Goal: Task Accomplishment & Management: Use online tool/utility

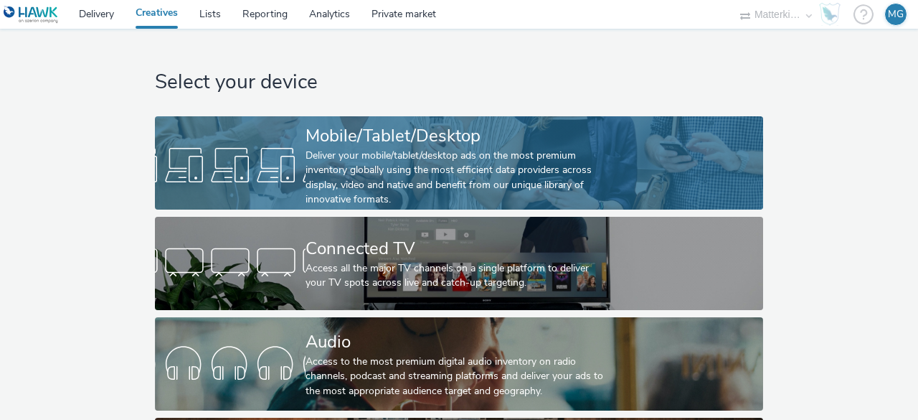
click at [316, 181] on div "Deliver your mobile/tablet/desktop ads on the most premium inventory globally u…" at bounding box center [456, 177] width 301 height 59
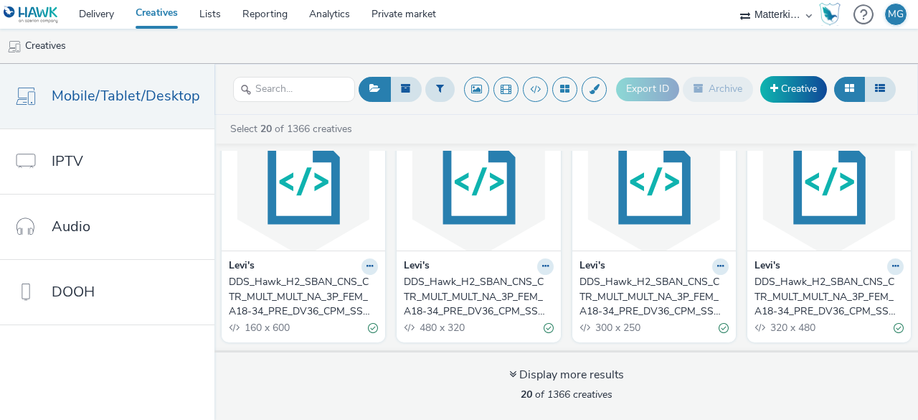
scroll to position [72, 0]
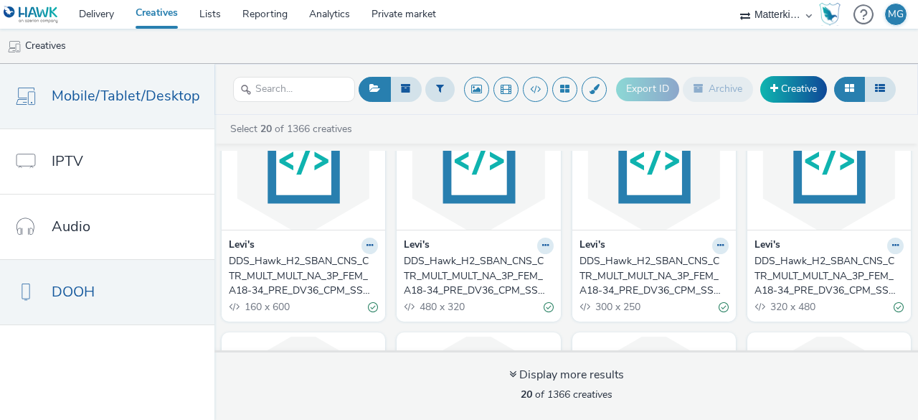
click at [98, 289] on link "DOOH" at bounding box center [107, 292] width 214 height 65
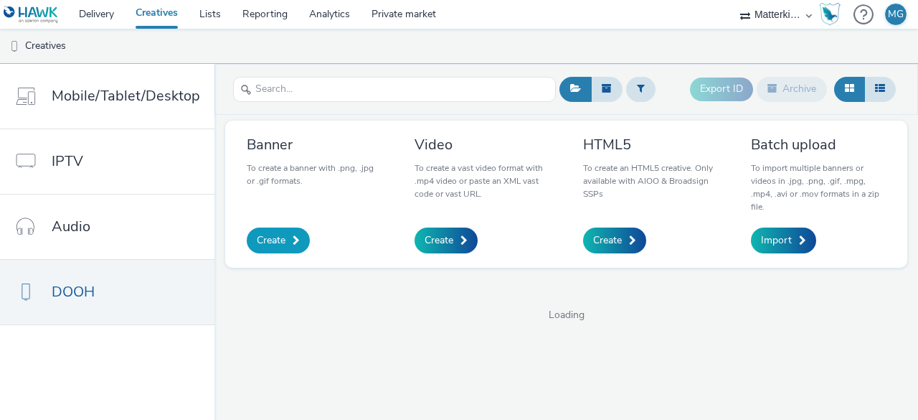
click at [288, 243] on link "Create" at bounding box center [278, 240] width 63 height 26
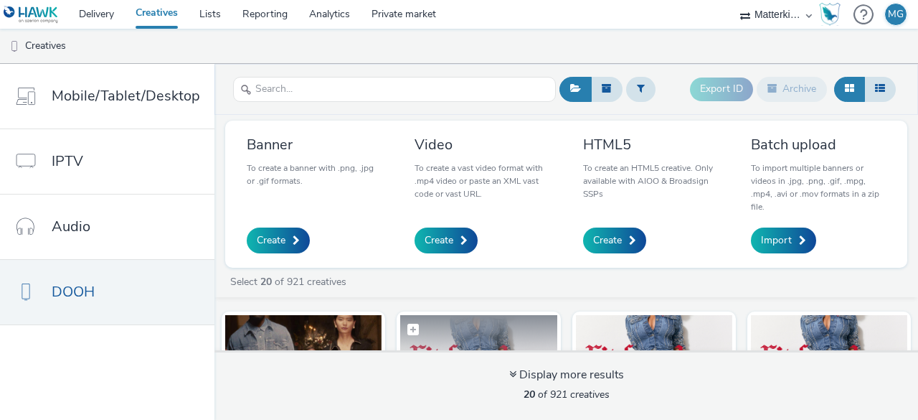
click at [429, 319] on label at bounding box center [478, 328] width 156 height 27
click at [432, 329] on label at bounding box center [478, 329] width 156 height 29
checkbox input "false"
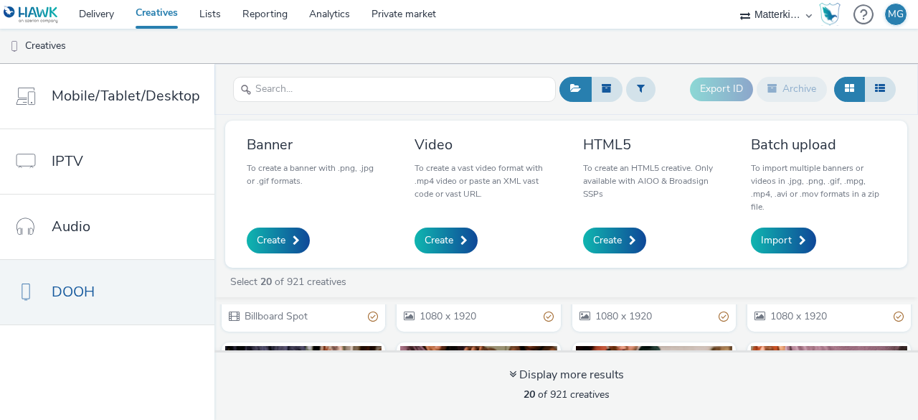
scroll to position [143, 0]
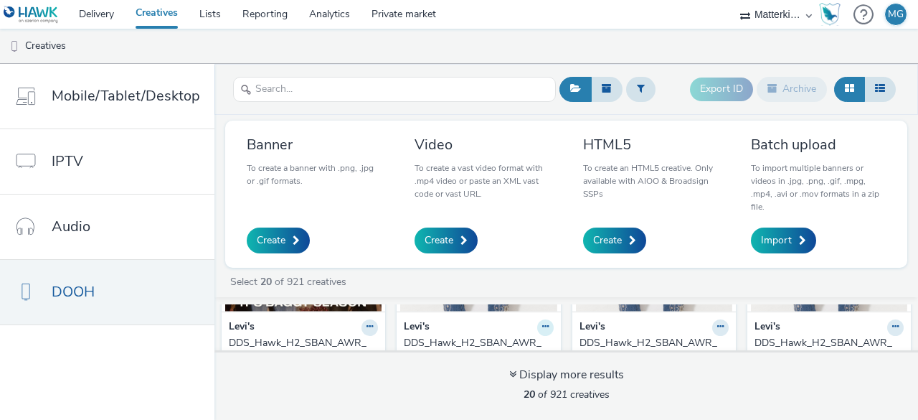
click at [542, 327] on icon at bounding box center [545, 326] width 6 height 9
click at [477, 339] on link "Edit" at bounding box center [500, 352] width 108 height 29
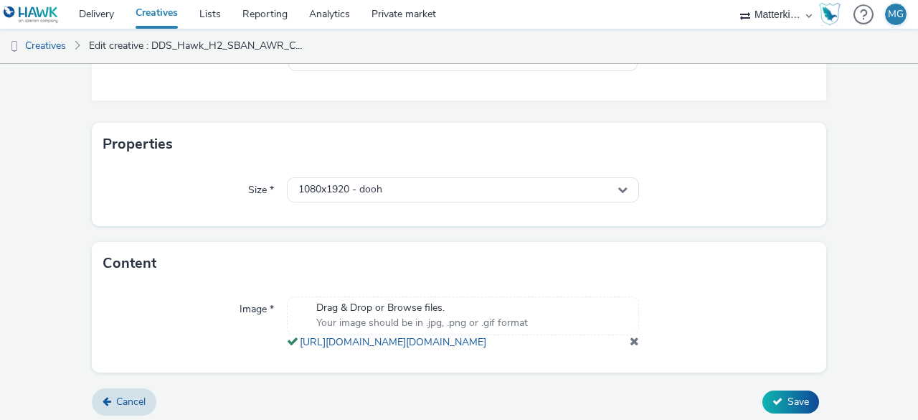
scroll to position [289, 0]
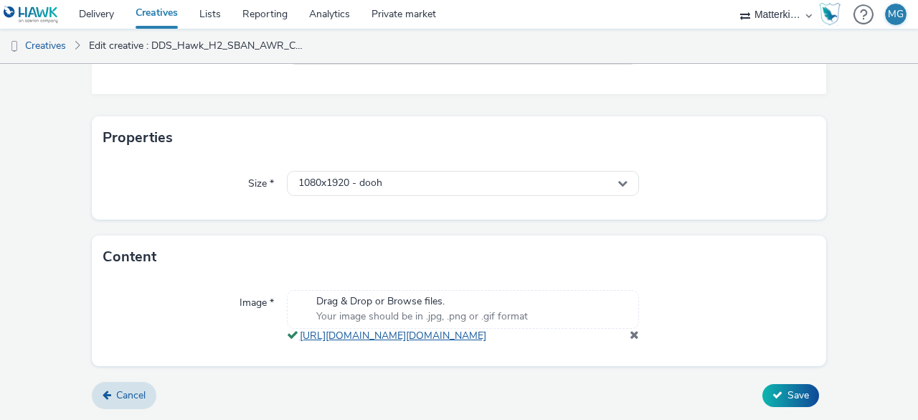
click at [330, 328] on link "[URL][DOMAIN_NAME][DOMAIN_NAME]" at bounding box center [396, 335] width 192 height 14
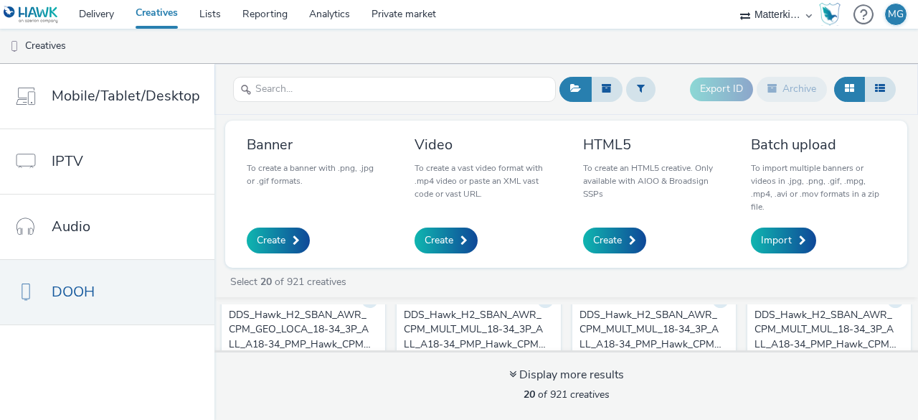
scroll to position [143, 0]
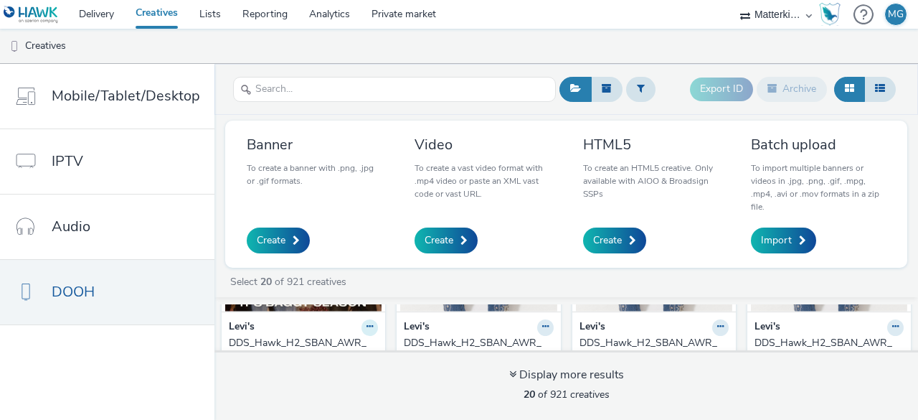
click at [366, 328] on icon at bounding box center [369, 326] width 6 height 9
click at [324, 339] on link "Edit" at bounding box center [324, 352] width 108 height 29
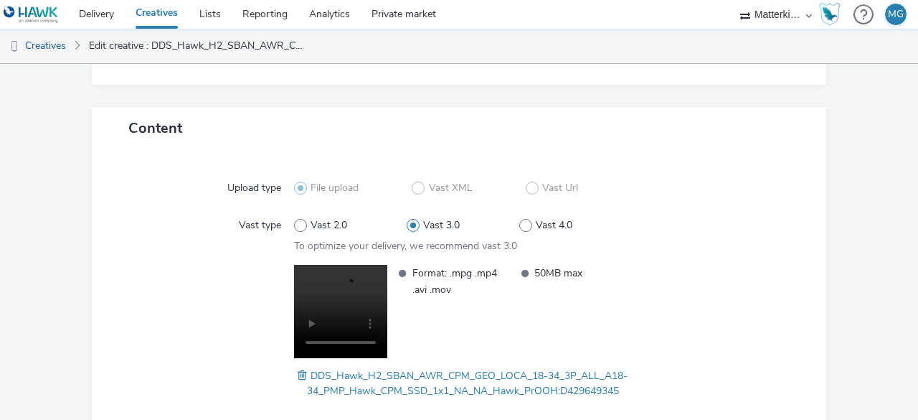
scroll to position [344, 0]
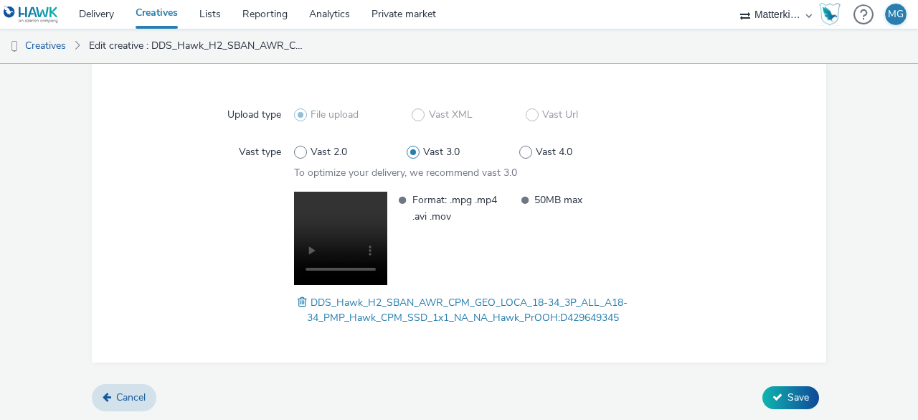
click at [356, 231] on video at bounding box center [340, 237] width 93 height 93
click at [340, 209] on video at bounding box center [340, 237] width 93 height 93
click at [338, 213] on video at bounding box center [340, 237] width 93 height 93
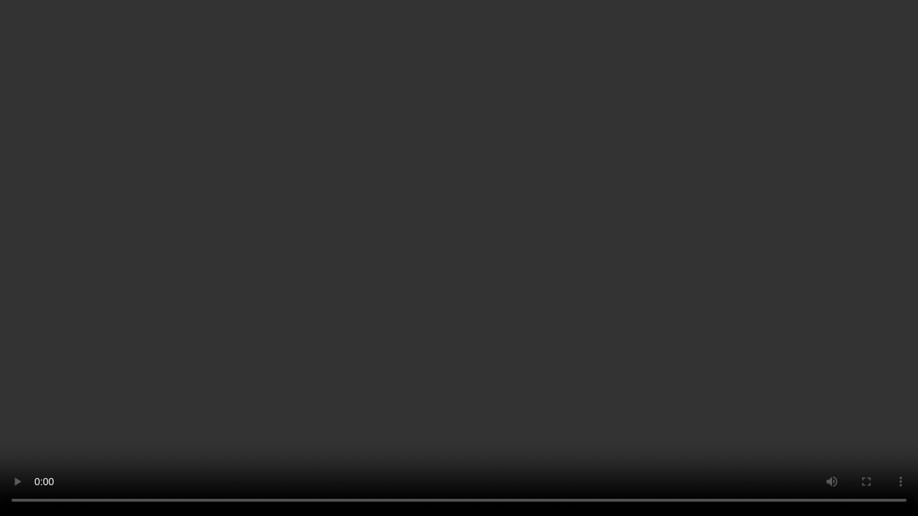
click at [338, 275] on video at bounding box center [459, 258] width 918 height 516
click at [335, 276] on video at bounding box center [459, 258] width 918 height 516
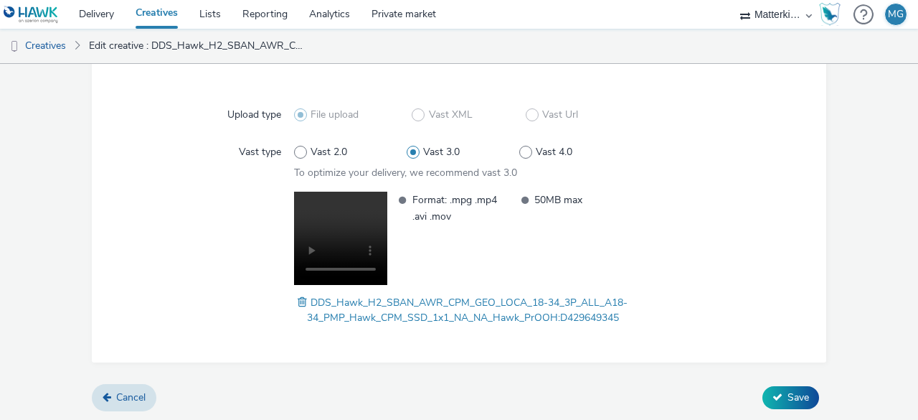
click at [339, 214] on video at bounding box center [340, 237] width 93 height 93
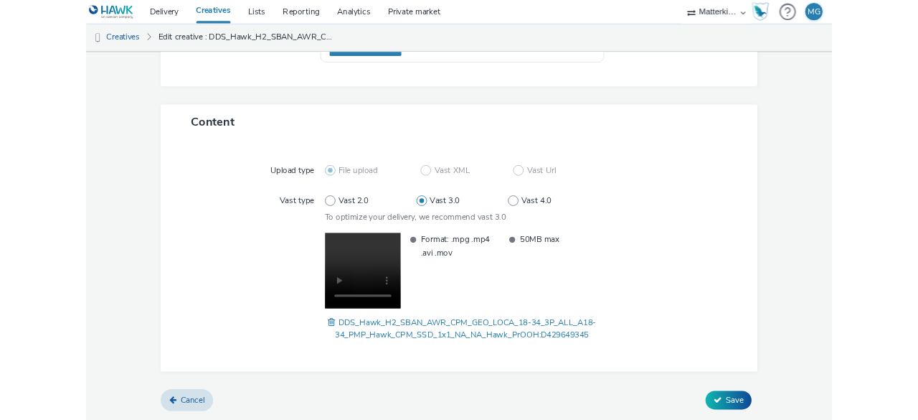
scroll to position [181, 0]
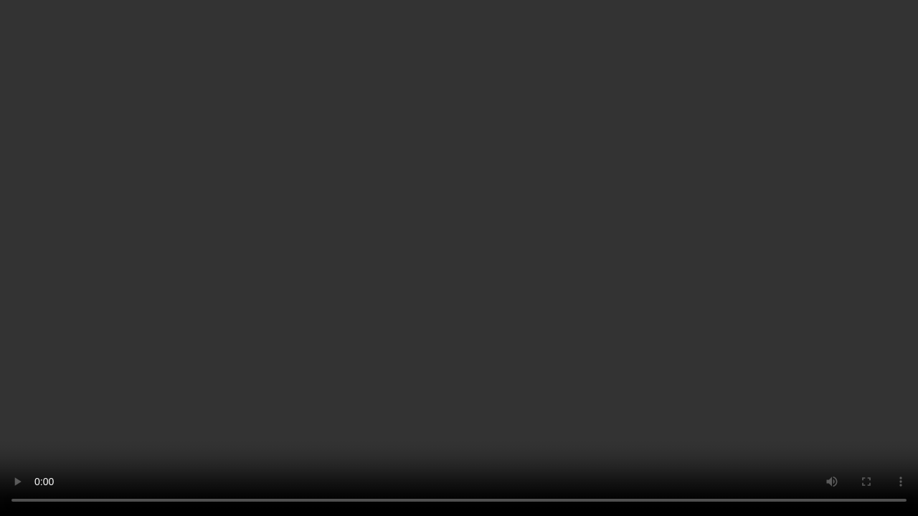
click at [328, 253] on video at bounding box center [459, 258] width 918 height 516
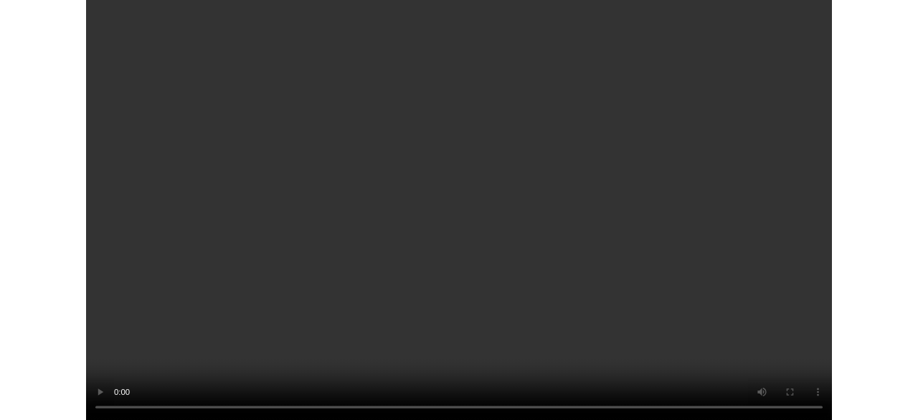
scroll to position [344, 0]
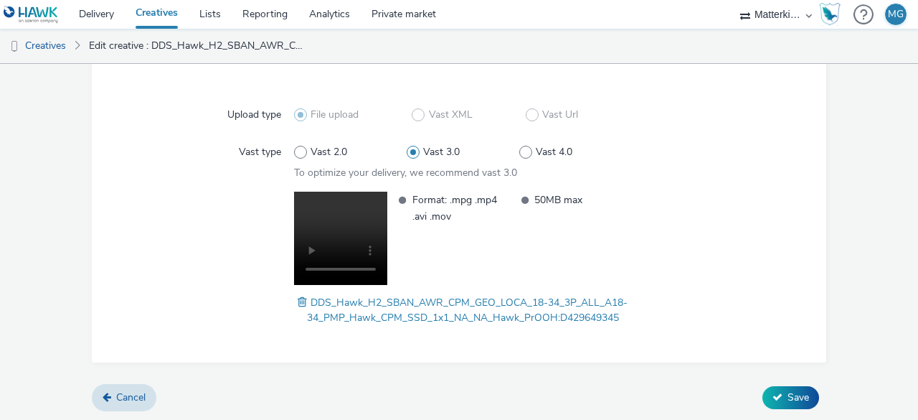
click at [405, 202] on li "Format: .mpg .mp4 .avi .mov" at bounding box center [450, 207] width 119 height 33
